Goal: Transaction & Acquisition: Purchase product/service

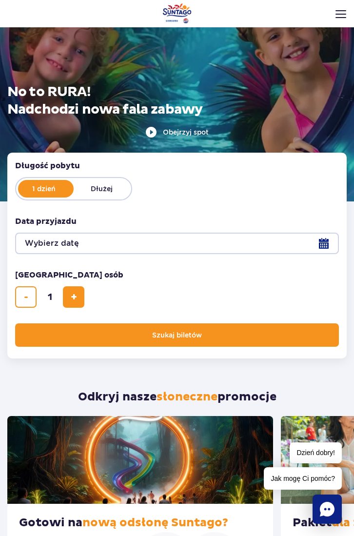
click at [101, 241] on button "Wybierz datę" at bounding box center [177, 243] width 324 height 21
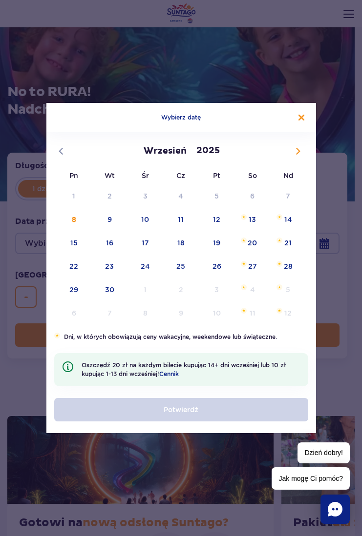
click at [302, 119] on button "Zamknij kalendarz" at bounding box center [301, 118] width 6 height 6
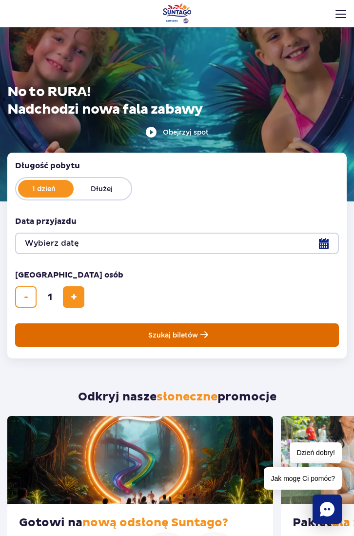
click at [120, 333] on button "Szukaj biletów" at bounding box center [177, 335] width 324 height 23
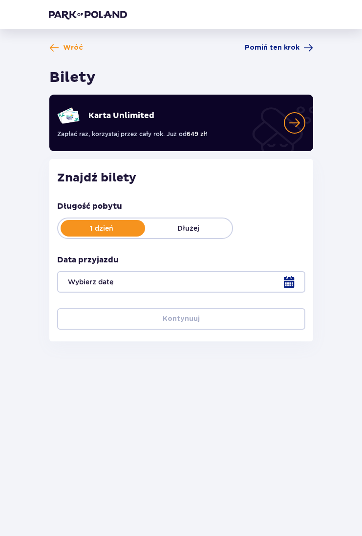
click at [146, 280] on div at bounding box center [181, 281] width 248 height 21
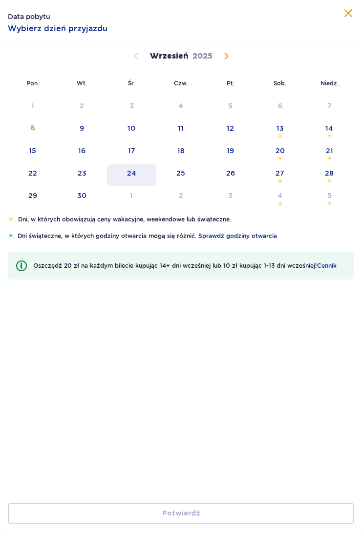
click at [132, 170] on div "24" at bounding box center [131, 173] width 9 height 10
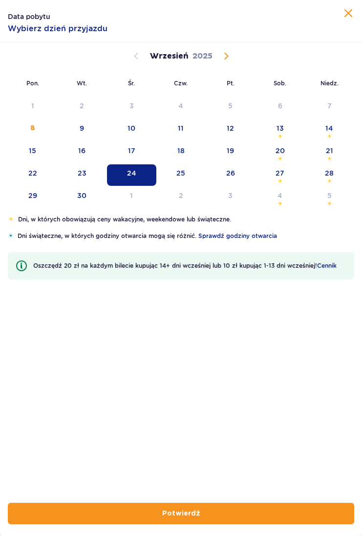
click at [186, 517] on p "Potwierdź" at bounding box center [181, 514] width 38 height 10
type input "24.09.25"
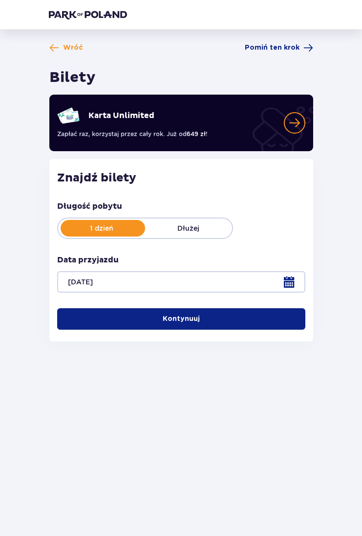
click at [216, 314] on button "Kontynuuj" at bounding box center [181, 318] width 248 height 21
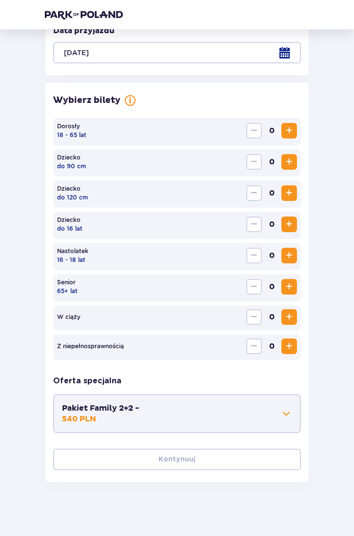
scroll to position [234, 0]
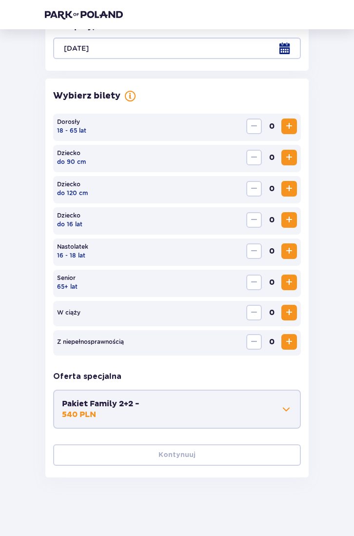
click at [288, 131] on span "Increase" at bounding box center [290, 127] width 12 height 12
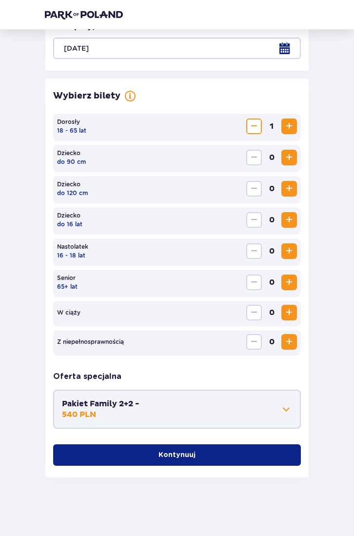
click at [205, 414] on button "Pakiet Family 2+2 - 540 PLN" at bounding box center [177, 409] width 230 height 21
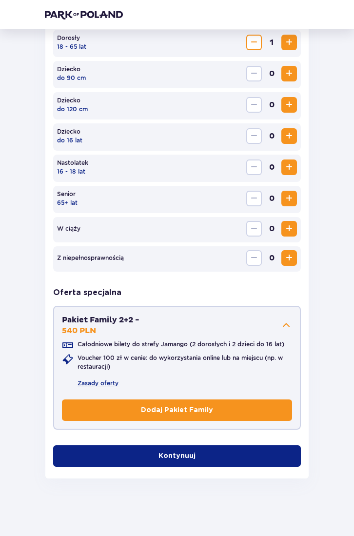
scroll to position [319, 0]
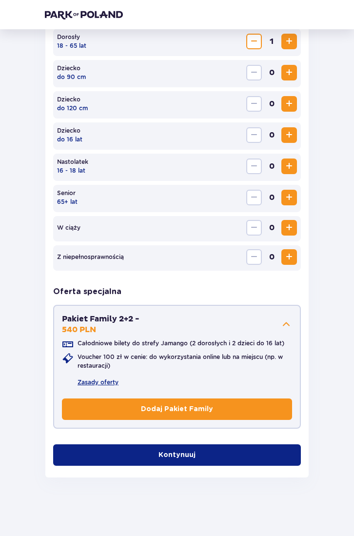
click at [137, 455] on button "Kontynuuj" at bounding box center [177, 455] width 248 height 21
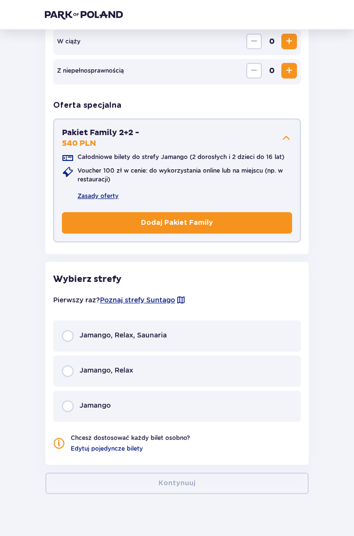
scroll to position [522, 0]
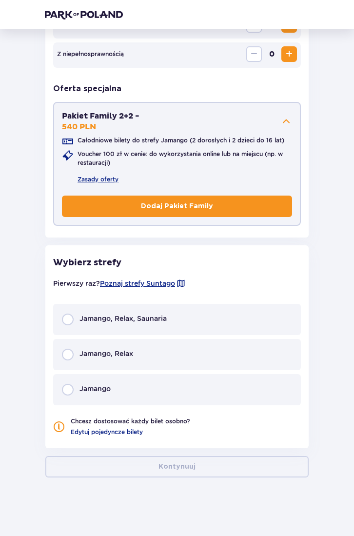
click at [102, 315] on p "Jamango, Relax, Saunaria" at bounding box center [123, 319] width 87 height 10
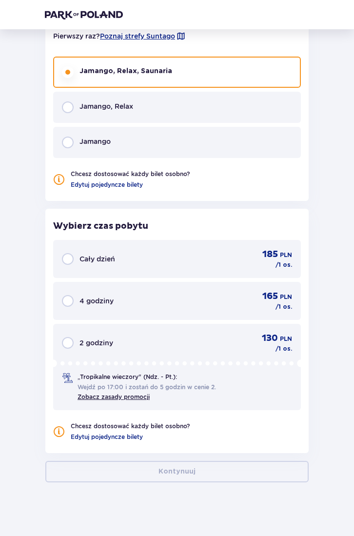
scroll to position [774, 0]
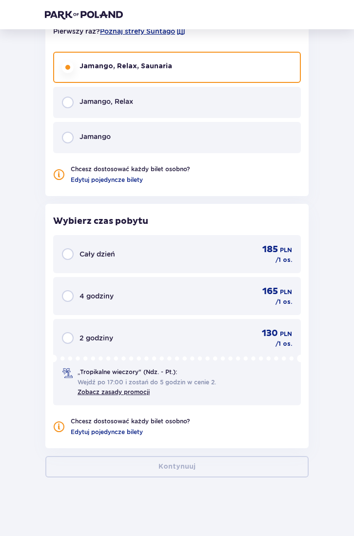
click at [123, 103] on p "Jamango, Relax" at bounding box center [107, 102] width 54 height 10
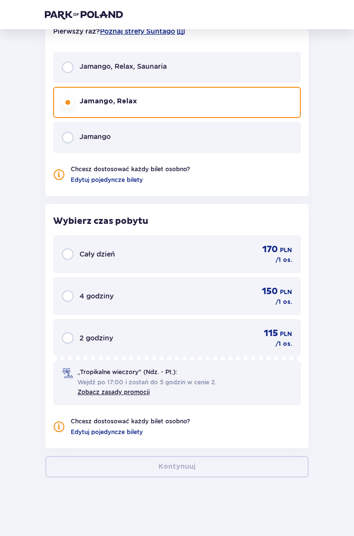
click at [140, 257] on div "Cały dzień 170 PLN / 1 os." at bounding box center [177, 254] width 230 height 20
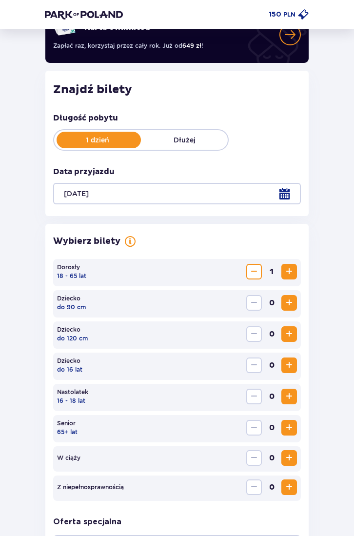
scroll to position [0, 0]
